Goal: Task Accomplishment & Management: Use online tool/utility

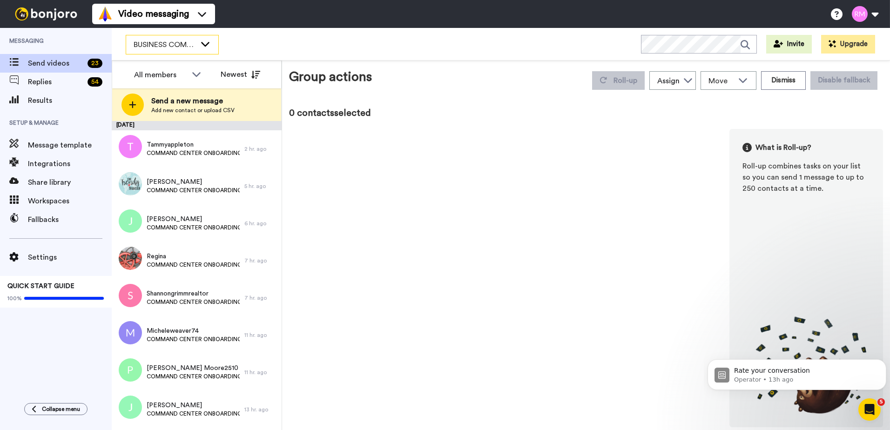
click at [163, 42] on span "BUSINESS COMMAND CENTER" at bounding box center [165, 44] width 62 height 11
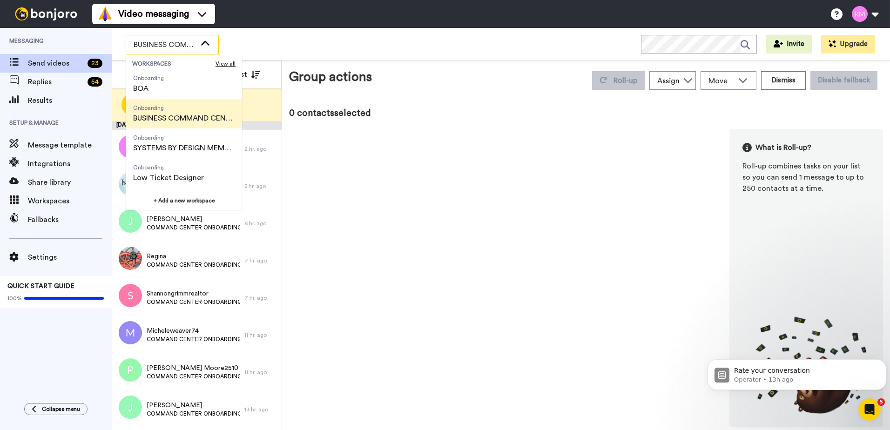
scroll to position [208, 0]
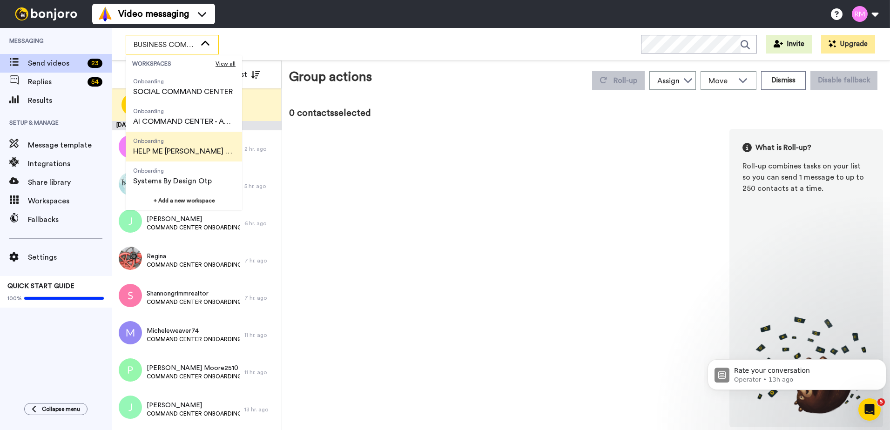
click at [183, 148] on span "HELP ME [PERSON_NAME] LIVE" at bounding box center [183, 151] width 101 height 11
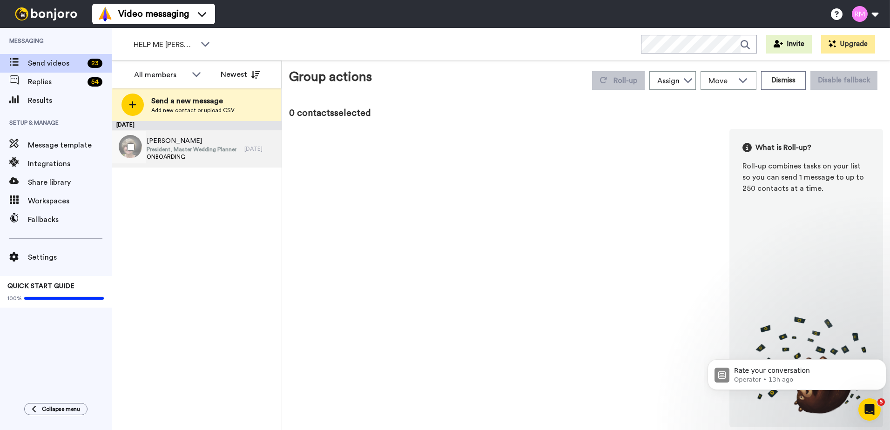
click at [177, 146] on span "President, Master Wedding Planner" at bounding box center [192, 149] width 90 height 7
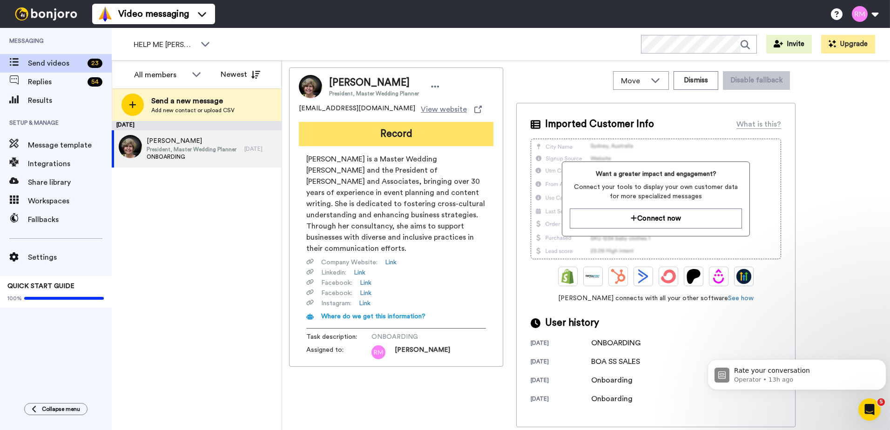
click at [414, 136] on button "Record" at bounding box center [396, 134] width 195 height 24
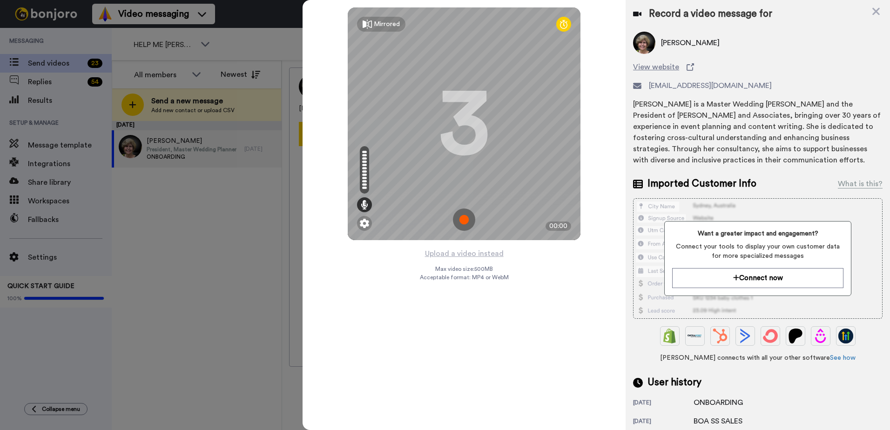
click at [463, 226] on img at bounding box center [464, 219] width 22 height 22
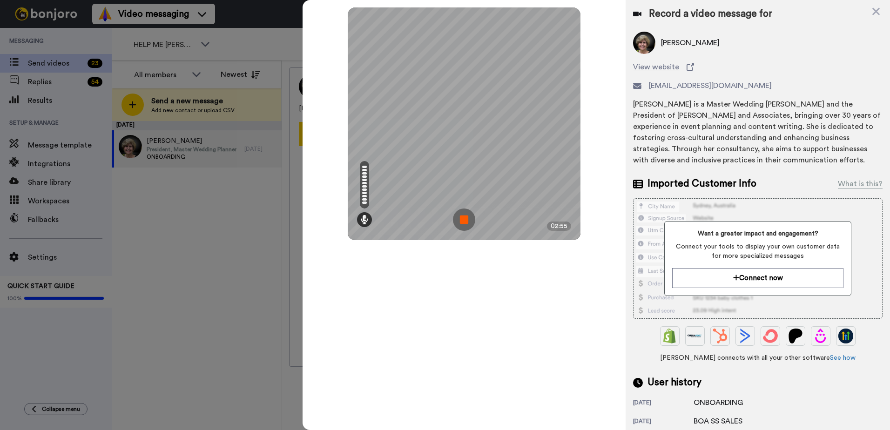
click at [462, 214] on img at bounding box center [464, 219] width 22 height 22
